Goal: Information Seeking & Learning: Understand process/instructions

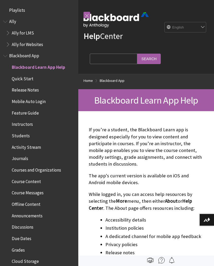
scroll to position [54, 0]
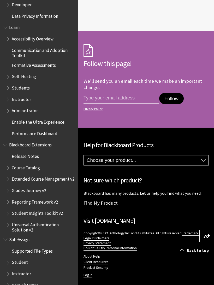
scroll to position [427, 0]
click at [89, 265] on link "Log in" at bounding box center [88, 275] width 9 height 5
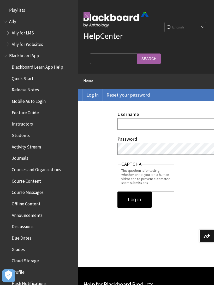
click at [182, 123] on input "Username" at bounding box center [209, 123] width 182 height 11
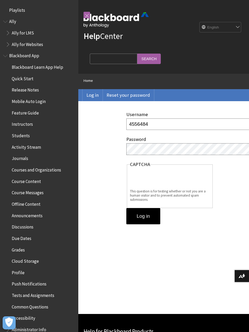
type input "4556484"
click at [150, 214] on input "Log in" at bounding box center [143, 216] width 34 height 16
click at [150, 215] on input "Log in" at bounding box center [143, 216] width 34 height 16
click at [152, 218] on input "Log in" at bounding box center [143, 216] width 34 height 16
click at [214, 28] on select "English عربية Català Cymraeg Deutsch Español Suomi Français עברית Italiano 日本語 …" at bounding box center [221, 27] width 42 height 10
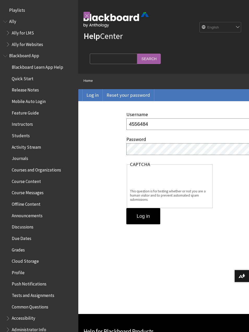
select select "/ar-sa/user/login"
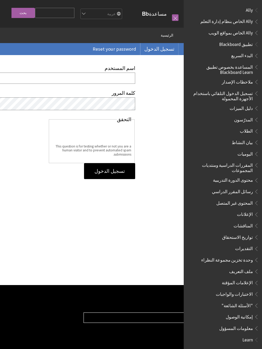
click at [214, 32] on span "Ally الخاص بمواقع الويب" at bounding box center [231, 31] width 44 height 7
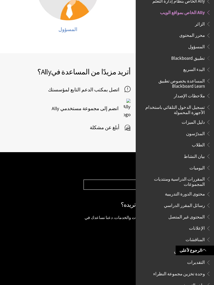
scroll to position [416, 0]
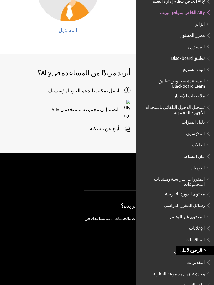
click at [204, 252] on span at bounding box center [204, 250] width 4 height 4
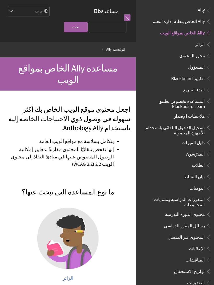
click at [191, 78] on span "تطبيق Blackboard" at bounding box center [188, 77] width 34 height 7
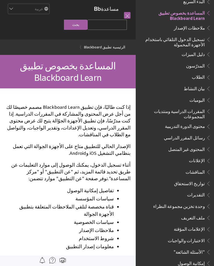
scroll to position [8, 0]
